Goal: Task Accomplishment & Management: Manage account settings

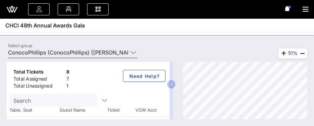
click at [132, 52] on icon at bounding box center [133, 53] width 6 height 8
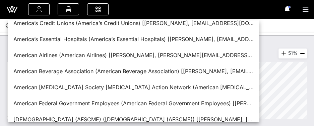
scroll to position [528, 0]
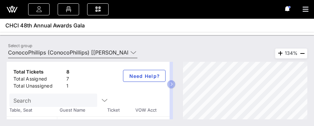
click at [88, 54] on input "ConocoPhillips (ConocoPhillips) [[PERSON_NAME], [PERSON_NAME][EMAIL_ADDRESS][PE…" at bounding box center [68, 52] width 120 height 11
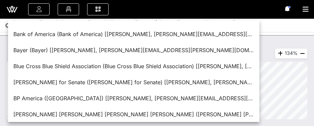
click at [88, 54] on div "Bayer (Bayer) [[PERSON_NAME], [PERSON_NAME][EMAIL_ADDRESS][PERSON_NAME][DOMAIN_…" at bounding box center [133, 50] width 241 height 14
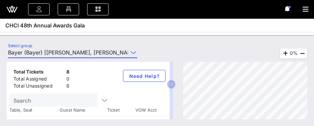
click at [88, 54] on input "Bayer (Bayer) [[PERSON_NAME], [PERSON_NAME][EMAIL_ADDRESS][PERSON_NAME][DOMAIN_…" at bounding box center [68, 52] width 120 height 11
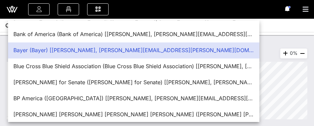
click at [286, 60] on div "Total Tickets 8 Total Assigned 0 Total Unassigned 8 Need Help? Search Table, Se…" at bounding box center [157, 90] width 314 height 71
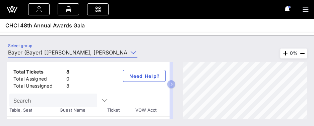
click at [122, 52] on input "Bayer (Bayer) [[PERSON_NAME], [PERSON_NAME][EMAIL_ADDRESS][PERSON_NAME][DOMAIN_…" at bounding box center [68, 52] width 120 height 11
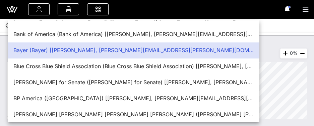
scroll to position [0, 0]
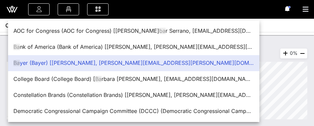
type input "B"
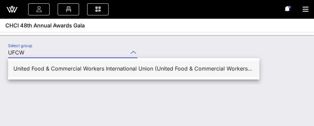
click at [166, 71] on div "United Food & Commercial Workers International Union (United Food & Commercial …" at bounding box center [133, 69] width 241 height 6
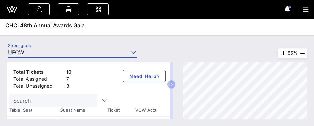
type input "United Food & Commercial Workers International Union (United Food & Commercial …"
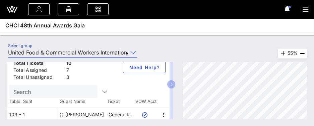
scroll to position [26, 0]
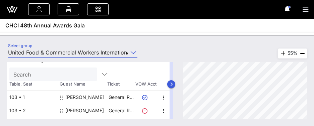
click at [175, 84] on button "button" at bounding box center [171, 84] width 8 height 8
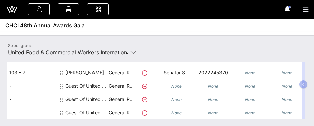
scroll to position [130, 0]
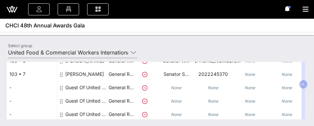
click at [78, 75] on div "[PERSON_NAME]" at bounding box center [84, 77] width 39 height 19
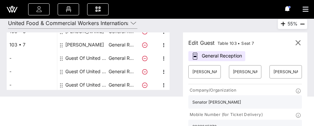
scroll to position [25, 0]
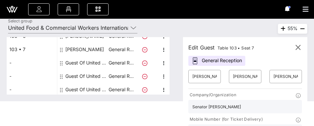
click at [255, 49] on span "Table 103 • Seat 7" at bounding box center [236, 48] width 37 height 5
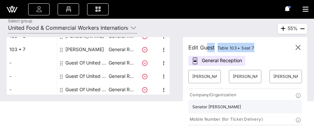
click at [255, 49] on span "Table 103 • Seat 7" at bounding box center [236, 48] width 37 height 5
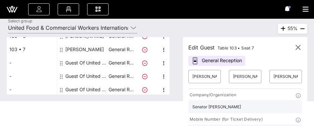
click at [267, 53] on div "Edit Guest Table 103 • Seat 7 General Reception ​ [PERSON_NAME] ​ [PERSON_NAME]…" at bounding box center [245, 124] width 124 height 175
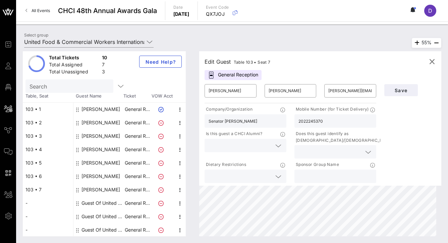
scroll to position [0, 0]
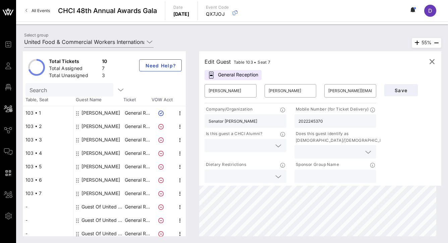
click at [103, 114] on div "[PERSON_NAME]" at bounding box center [100, 112] width 39 height 13
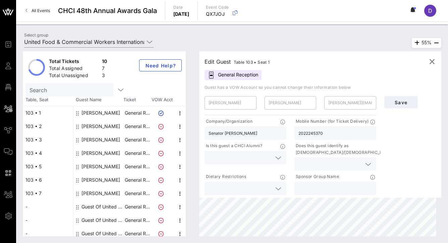
type input "[PERSON_NAME]"
type input "[EMAIL_ADDRESS][DOMAIN_NAME]"
click at [101, 124] on div "[PERSON_NAME]" at bounding box center [100, 126] width 39 height 13
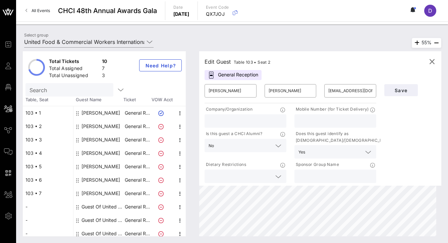
type input "[PERSON_NAME]"
type input "[EMAIL_ADDRESS][DOMAIN_NAME]"
type input "[DEMOGRAPHIC_DATA] International Union ([DEMOGRAPHIC_DATA])"
type input "8603246989"
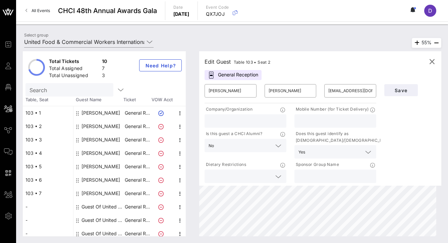
type input "UFCW"
click at [102, 126] on div "[PERSON_NAME]" at bounding box center [100, 139] width 39 height 13
type input "[PERSON_NAME]"
type input "[PERSON_NAME][EMAIL_ADDRESS][PERSON_NAME][DOMAIN_NAME]"
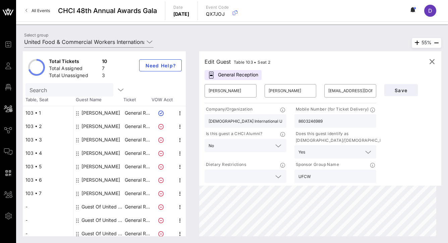
type input "Senator [PERSON_NAME]"
type input "6128654677"
click at [100, 126] on div "[PERSON_NAME]" at bounding box center [100, 153] width 39 height 13
type input "[PERSON_NAME]"
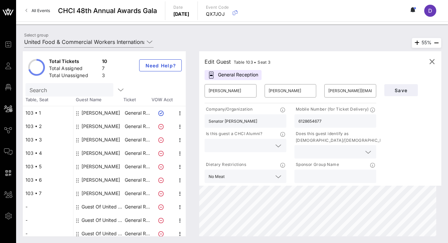
type input "[PERSON_NAME][EMAIL_ADDRESS][DOMAIN_NAME]"
type input "National Young Farmers Coalition"
type input "[PHONE_NUMBER]"
click at [100, 126] on div "[PERSON_NAME]" at bounding box center [100, 166] width 39 height 13
type input "[PERSON_NAME]"
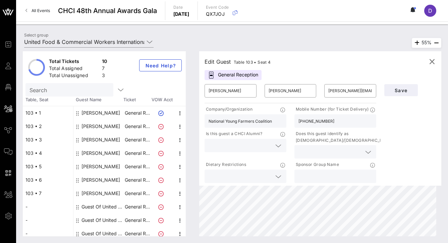
type input "[PERSON_NAME]"
type input "[EMAIL_ADDRESS][DOMAIN_NAME]"
type input "UFCW"
type input "2024454391"
click at [108, 126] on div "[PERSON_NAME]" at bounding box center [100, 193] width 39 height 13
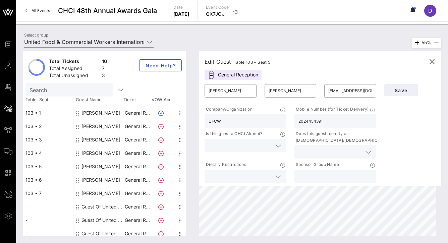
type input "[PERSON_NAME]"
type input "[PERSON_NAME][EMAIL_ADDRESS][DOMAIN_NAME]"
type input "Senator [PERSON_NAME]"
type input "2022245370"
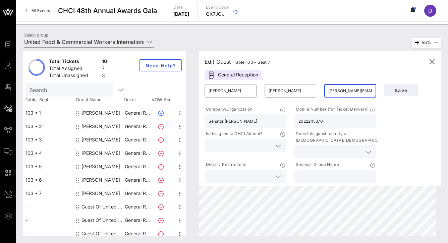
click at [314, 91] on input "[PERSON_NAME][EMAIL_ADDRESS][DOMAIN_NAME]" at bounding box center [350, 91] width 44 height 11
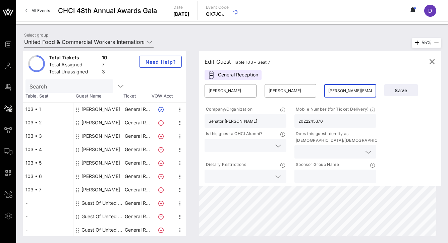
click at [106, 126] on div "[PERSON_NAME]" at bounding box center [100, 135] width 39 height 13
type input "[PERSON_NAME]"
type input "[PERSON_NAME][EMAIL_ADDRESS][PERSON_NAME][DOMAIN_NAME]"
type input "Senator [PERSON_NAME]"
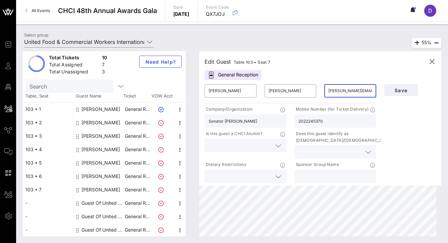
type input "6128654677"
click at [181, 126] on icon "button" at bounding box center [180, 136] width 8 height 8
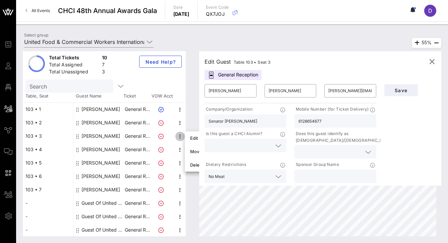
scroll to position [0, 0]
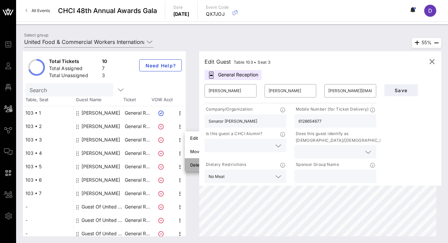
click at [199, 126] on div "Delete" at bounding box center [215, 164] width 51 height 5
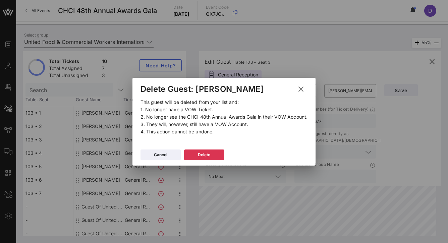
click at [302, 89] on icon at bounding box center [300, 89] width 9 height 8
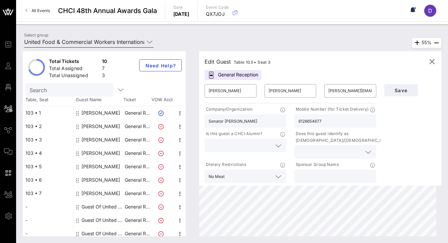
click at [130, 41] on input "United Food & Commercial Workers International Union (United Food & Commercial …" at bounding box center [84, 42] width 120 height 11
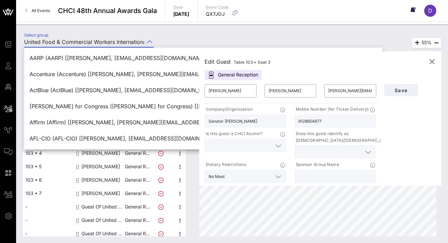
click at [130, 41] on input "United Food & Commercial Workers International Union (United Food & Commercial …" at bounding box center [84, 42] width 120 height 11
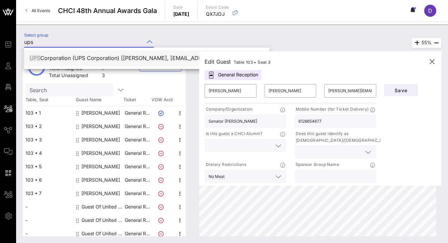
click at [123, 58] on div "UPS Corporation (UPS Corporation) [[PERSON_NAME], [EMAIL_ADDRESS][DOMAIN_NAME]]" at bounding box center [147, 58] width 235 height 6
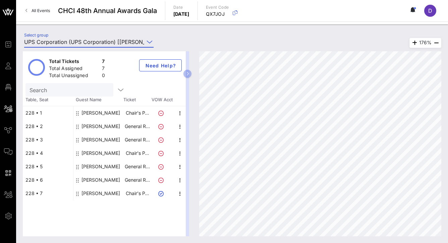
click at [148, 43] on icon at bounding box center [150, 42] width 6 height 8
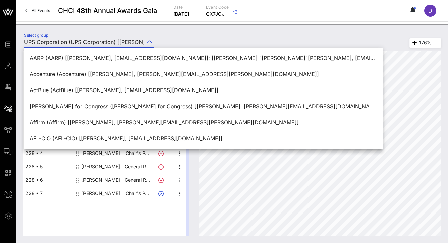
click at [138, 43] on input "UPS Corporation (UPS Corporation) [[PERSON_NAME], [EMAIL_ADDRESS][DOMAIN_NAME]]" at bounding box center [84, 42] width 120 height 11
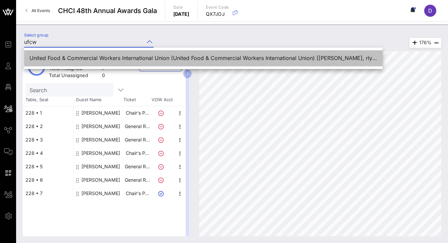
click at [45, 58] on div "United Food & Commercial Workers International Union (United Food & Commercial …" at bounding box center [204, 58] width 348 height 6
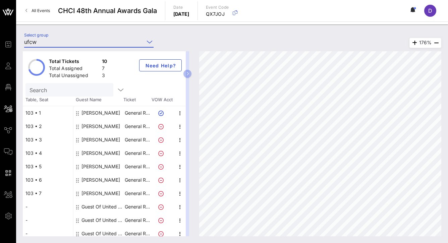
type input "United Food & Commercial Workers International Union (United Food & Commercial …"
click at [179, 126] on icon "button" at bounding box center [180, 140] width 8 height 8
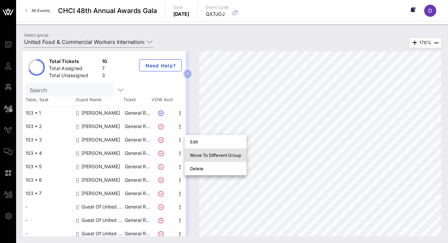
click at [231, 126] on div "Move To Different Group" at bounding box center [215, 155] width 51 height 11
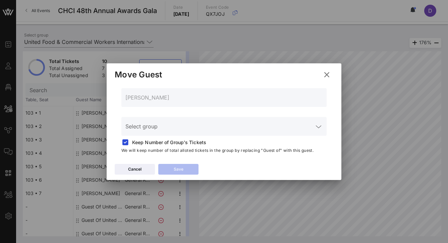
click at [183, 123] on div "Select group" at bounding box center [223, 126] width 197 height 19
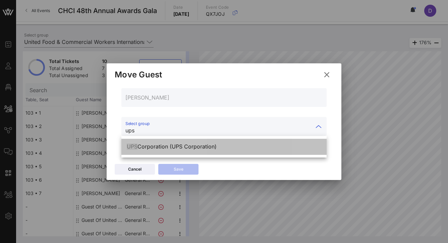
click at [168, 126] on div "UPS Corporation (UPS Corporation)" at bounding box center [224, 147] width 195 height 6
type input "UPS Corporation (UPS Corporation)"
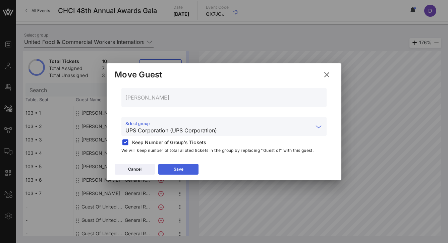
click at [185, 126] on button "Save" at bounding box center [178, 169] width 40 height 11
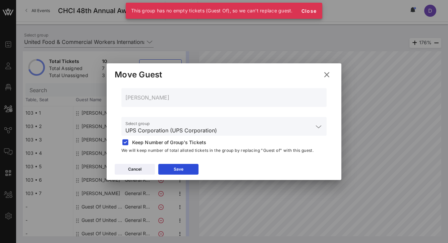
click at [314, 78] on icon at bounding box center [327, 74] width 10 height 9
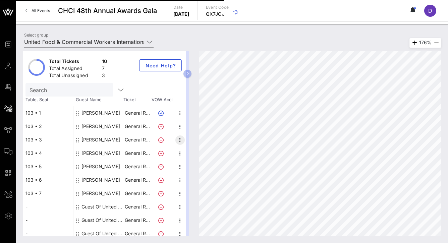
click at [179, 126] on icon "button" at bounding box center [180, 140] width 8 height 8
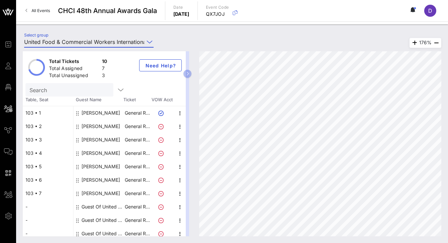
click at [109, 40] on input "United Food & Commercial Workers International Union (United Food & Commercial …" at bounding box center [84, 42] width 120 height 11
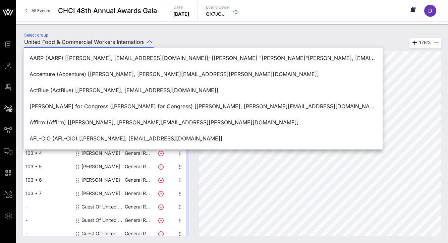
click at [110, 43] on input "United Food & Commercial Workers International Union (United Food & Commercial …" at bounding box center [84, 42] width 120 height 11
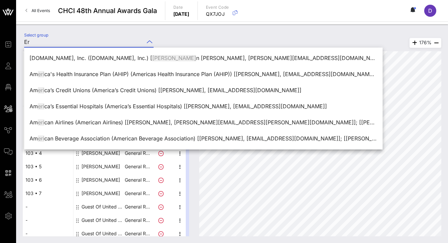
type input "E"
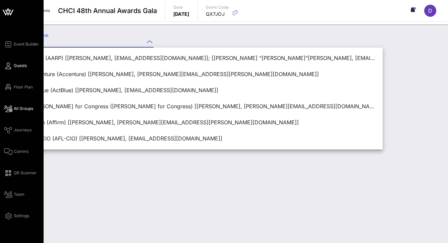
click at [8, 66] on icon at bounding box center [8, 65] width 8 height 1
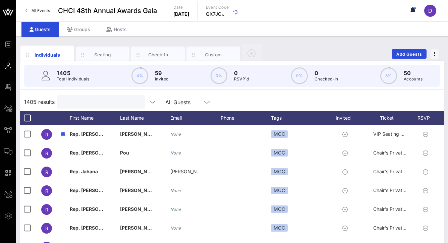
click at [89, 100] on input "text" at bounding box center [100, 102] width 78 height 9
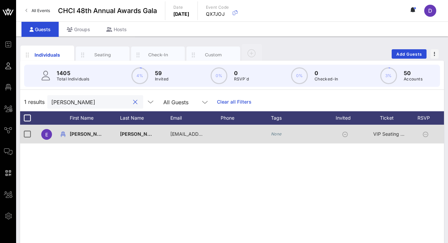
type input "[PERSON_NAME]"
click at [122, 126] on span "[PERSON_NAME]" at bounding box center [140, 134] width 40 height 6
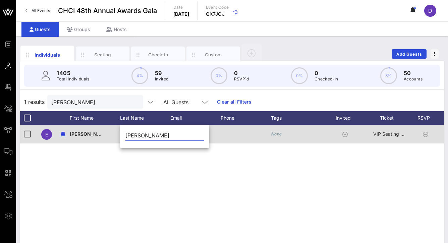
click at [75, 126] on span "[PERSON_NAME]" at bounding box center [90, 134] width 40 height 6
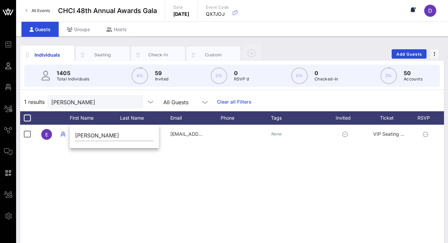
click at [229, 126] on div "E [PERSON_NAME] [EMAIL_ADDRESS][DOMAIN_NAME] None VIP Seating & Chair's Private…" at bounding box center [232, 225] width 424 height 201
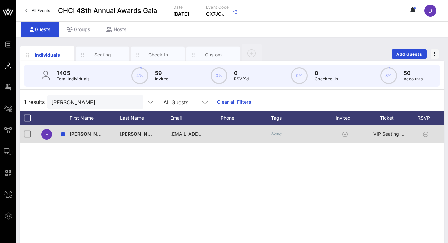
click at [314, 126] on icon at bounding box center [425, 134] width 5 height 5
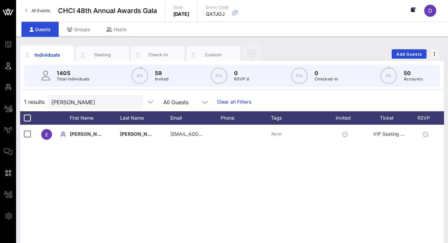
click at [314, 126] on div "E [PERSON_NAME] [EMAIL_ADDRESS][DOMAIN_NAME] None VIP Seating & Chair's Private…" at bounding box center [232, 225] width 424 height 201
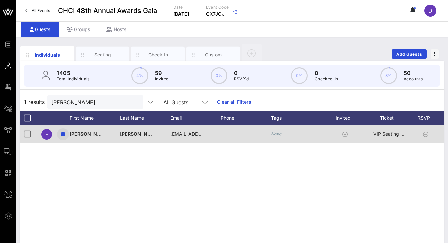
click at [63, 126] on icon "button" at bounding box center [63, 134] width 8 height 8
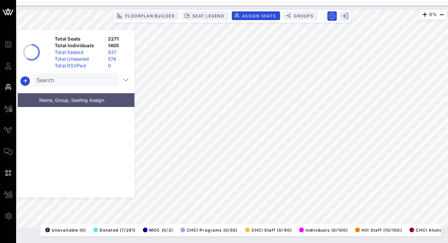
scroll to position [11621, 0]
